Goal: Task Accomplishment & Management: Use online tool/utility

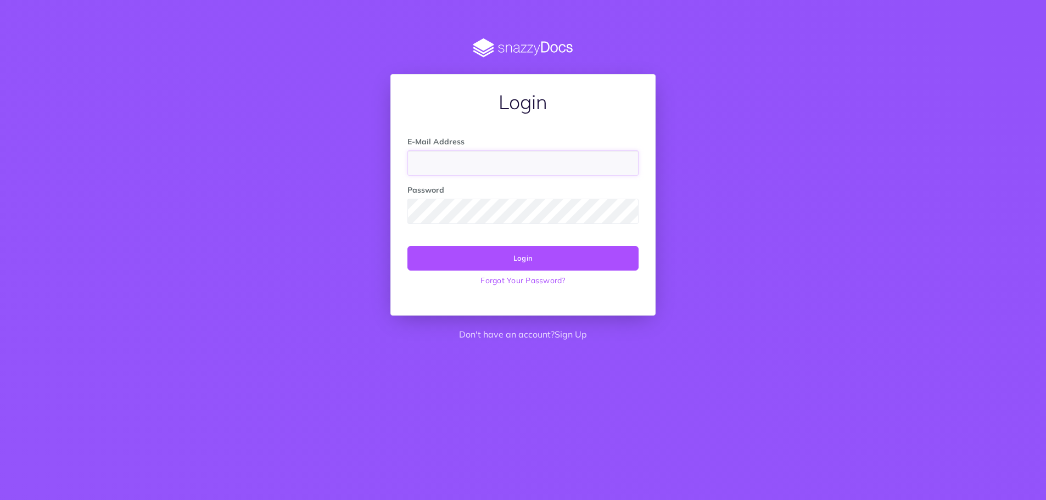
type input "[EMAIL_ADDRESS][DOMAIN_NAME]"
click at [523, 266] on button "Login" at bounding box center [522, 258] width 231 height 24
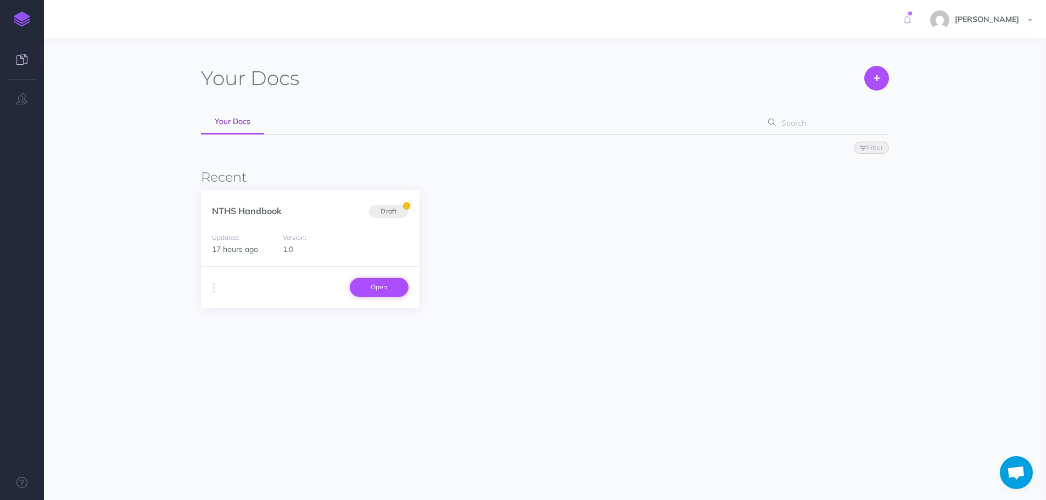
click at [376, 290] on link "Open" at bounding box center [379, 287] width 59 height 19
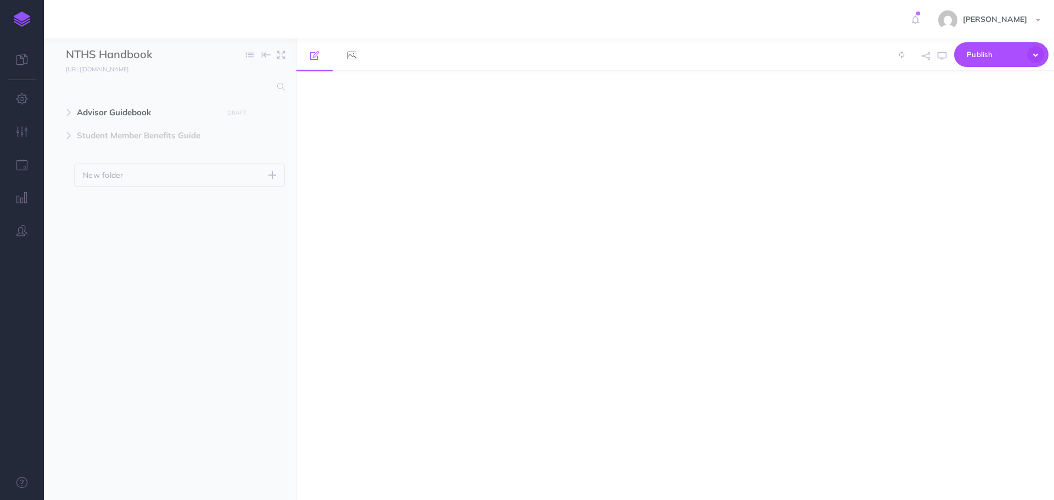
select select "null"
